Goal: Task Accomplishment & Management: Manage account settings

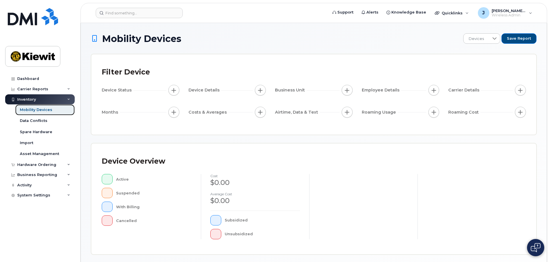
click at [45, 109] on div "Mobility Devices" at bounding box center [36, 109] width 32 height 5
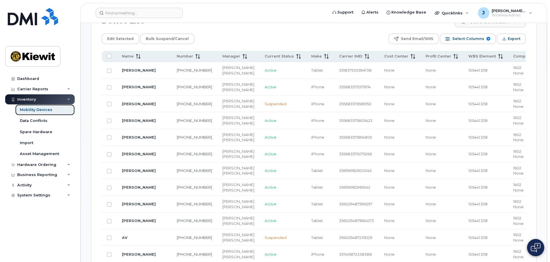
scroll to position [172, 0]
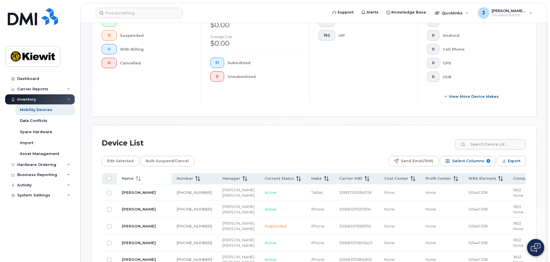
click at [141, 176] on div "Name" at bounding box center [144, 178] width 45 height 5
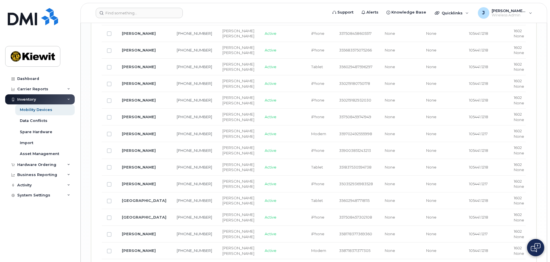
scroll to position [919, 0]
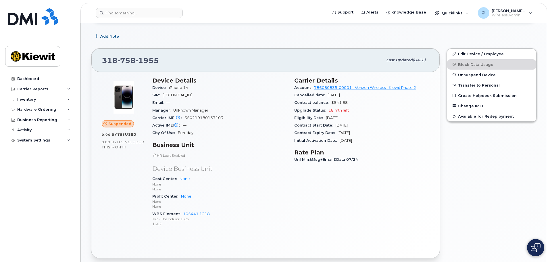
scroll to position [86, 0]
click at [471, 52] on link "Edit Device / Employee" at bounding box center [491, 54] width 89 height 10
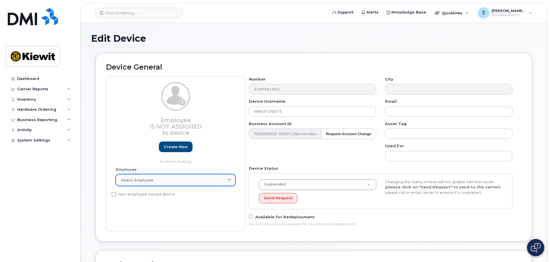
click at [157, 183] on link "Select employee" at bounding box center [175, 179] width 119 height 11
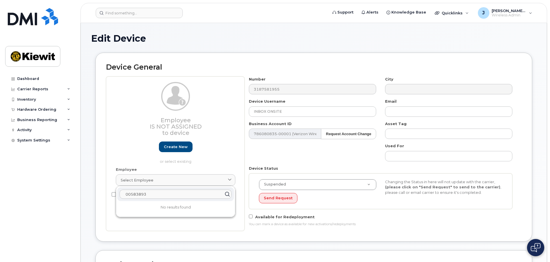
drag, startPoint x: 151, startPoint y: 193, endPoint x: 100, endPoint y: 193, distance: 51.4
click at [100, 193] on div "Device General Employee Is not assigned to device Create new or select existing…" at bounding box center [313, 147] width 437 height 188
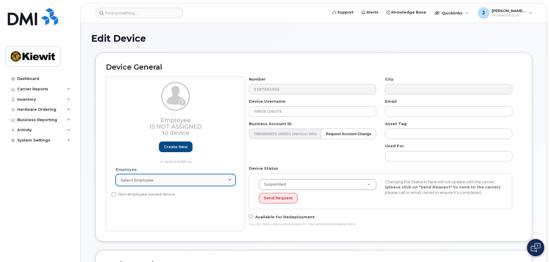
click at [154, 180] on div "Select employee" at bounding box center [176, 179] width 110 height 5
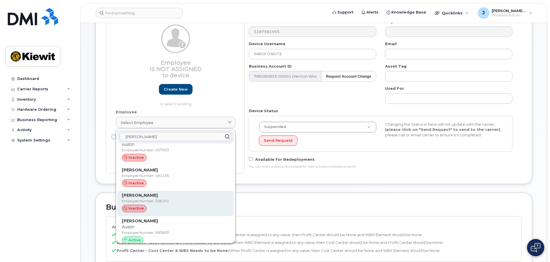
scroll to position [18, 0]
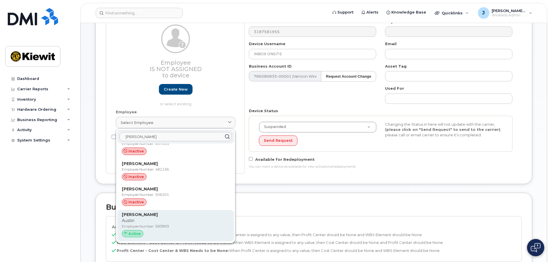
type input "Austin Miller"
click at [191, 226] on p "Employee Number: 583893" at bounding box center [175, 225] width 107 height 5
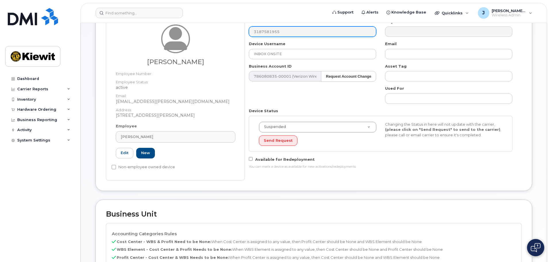
type input "583893"
type input "Austin Miller"
type input "austin.miller@1884lineco.com"
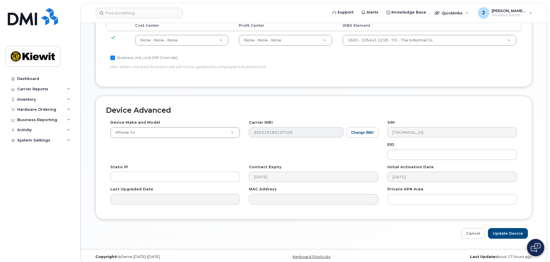
scroll to position [316, 0]
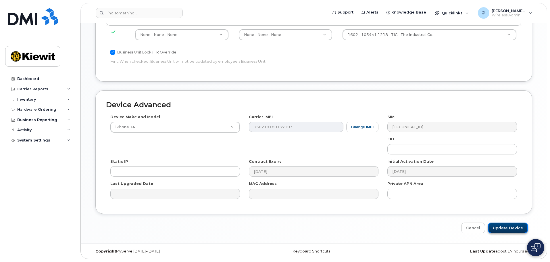
click at [511, 227] on input "Update Device" at bounding box center [508, 227] width 40 height 11
type input "Saving..."
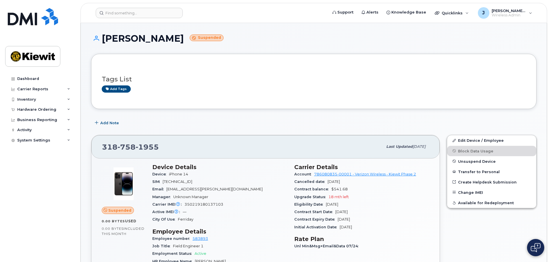
scroll to position [29, 0]
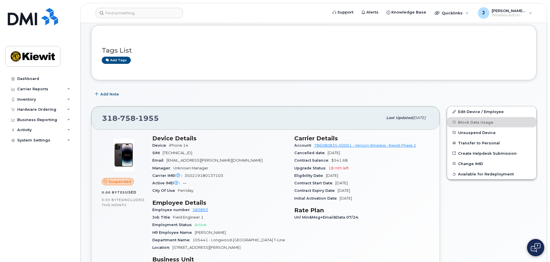
click at [160, 97] on div "Add Note" at bounding box center [313, 94] width 445 height 10
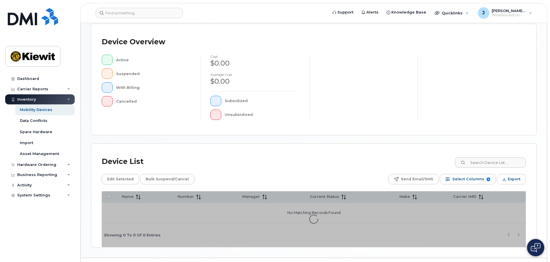
scroll to position [133, 0]
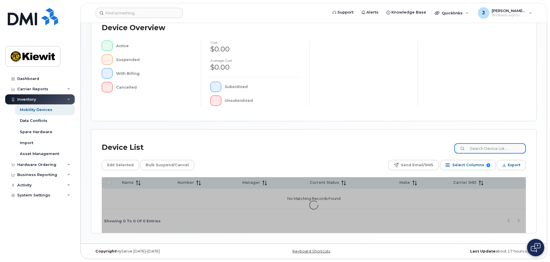
click at [494, 148] on input at bounding box center [490, 148] width 72 height 10
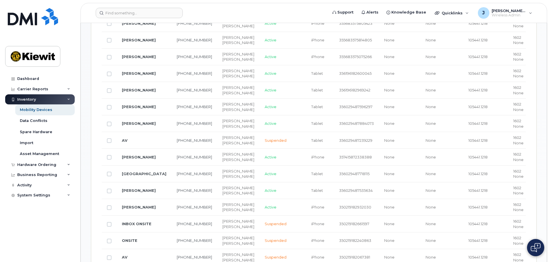
scroll to position [392, 0]
type input "105441"
